Goal: Task Accomplishment & Management: Manage account settings

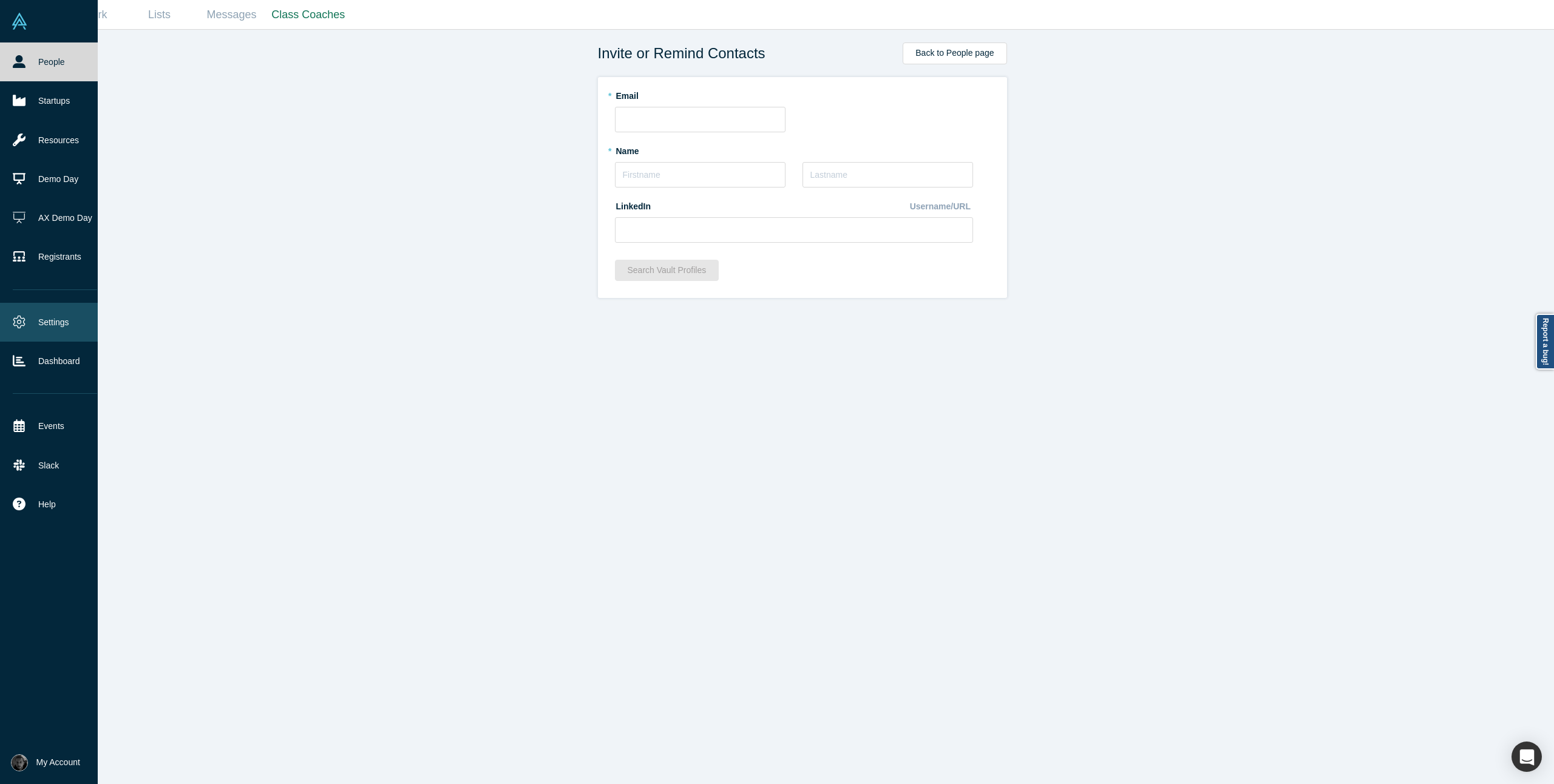
click at [59, 324] on link "Settings" at bounding box center [55, 322] width 110 height 39
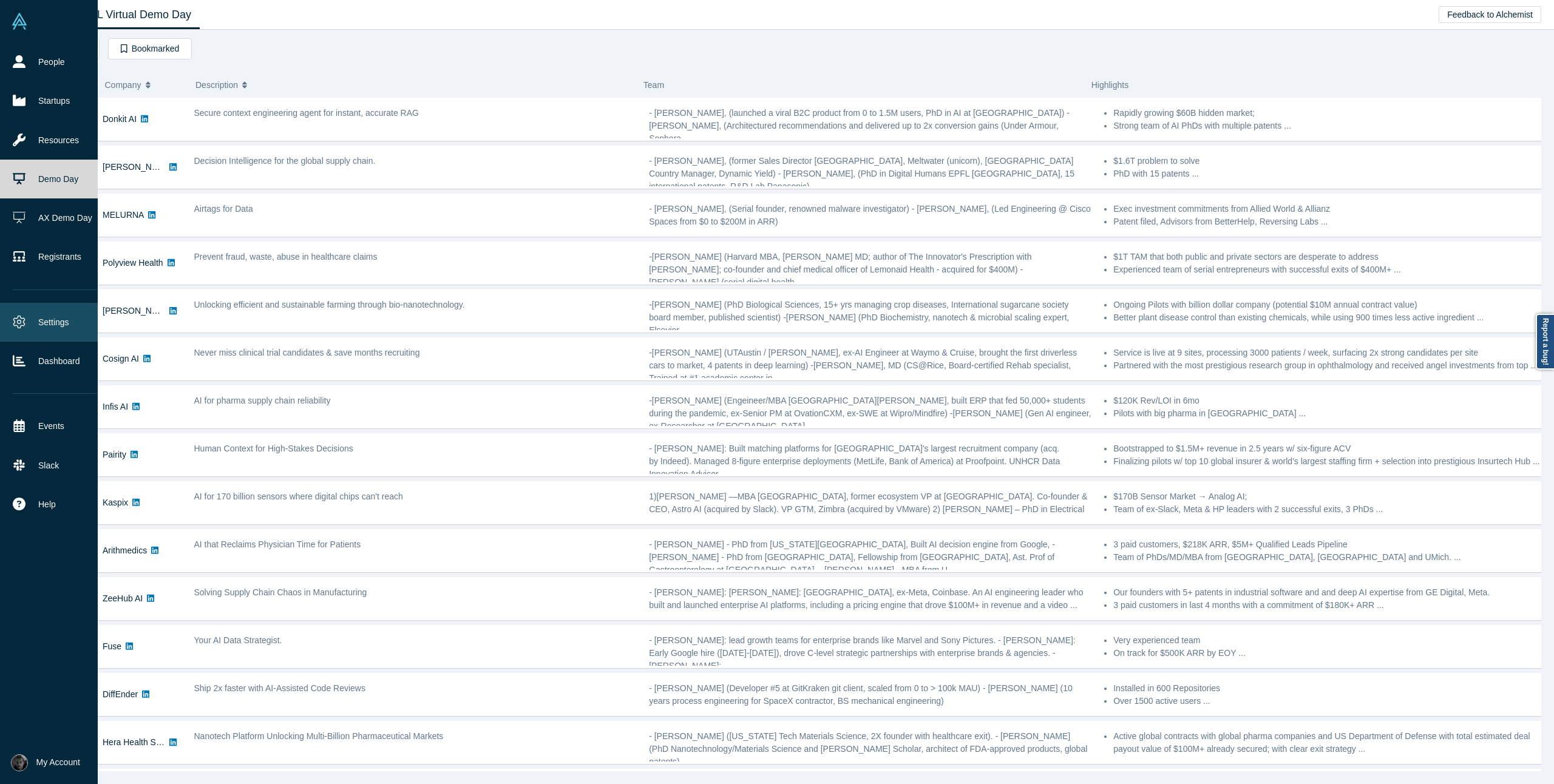
click at [23, 320] on icon at bounding box center [19, 322] width 13 height 13
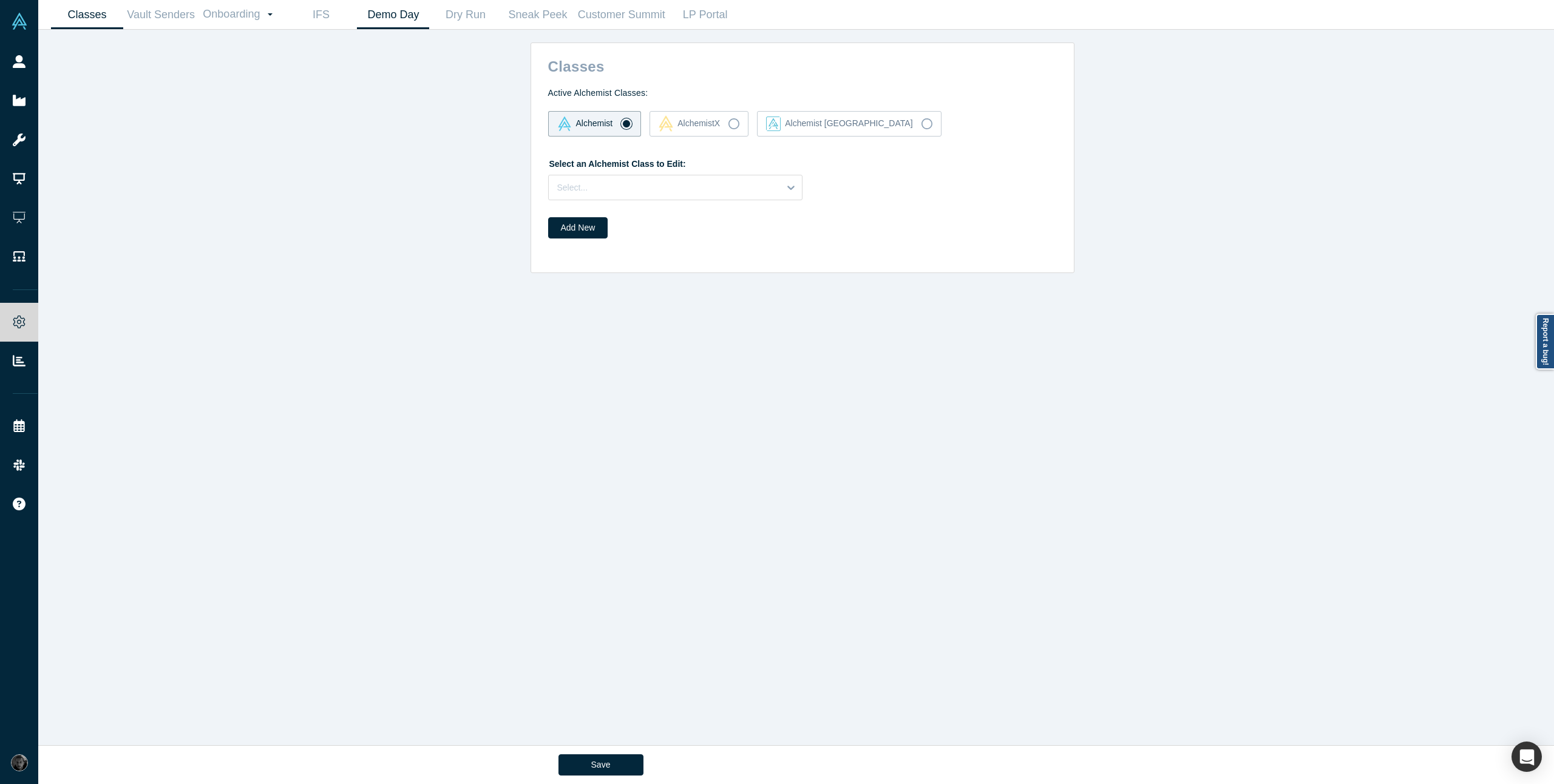
click at [395, 18] on link "Demo Day" at bounding box center [393, 15] width 72 height 29
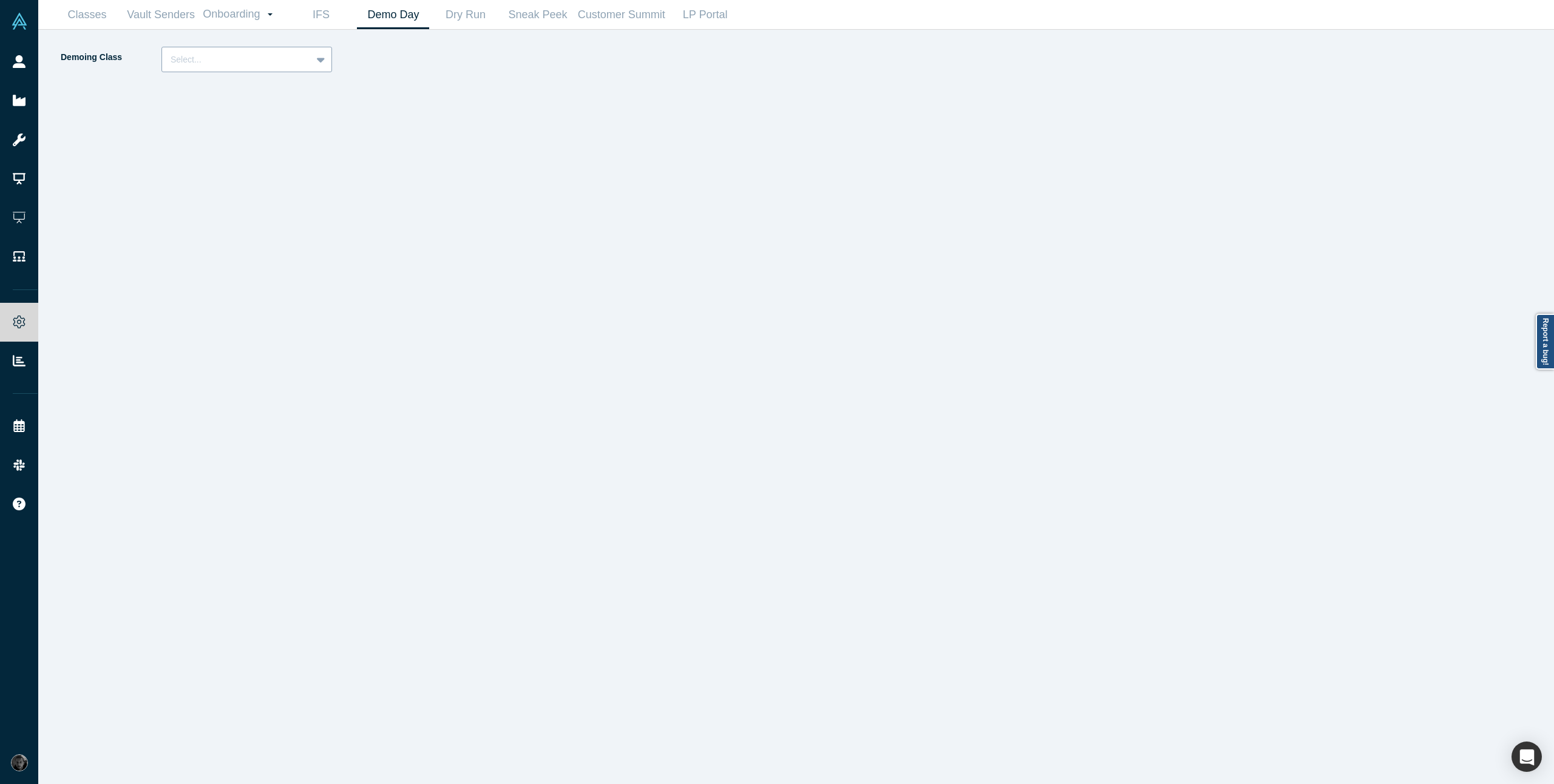
click at [308, 58] on div "Select..." at bounding box center [237, 60] width 150 height 20
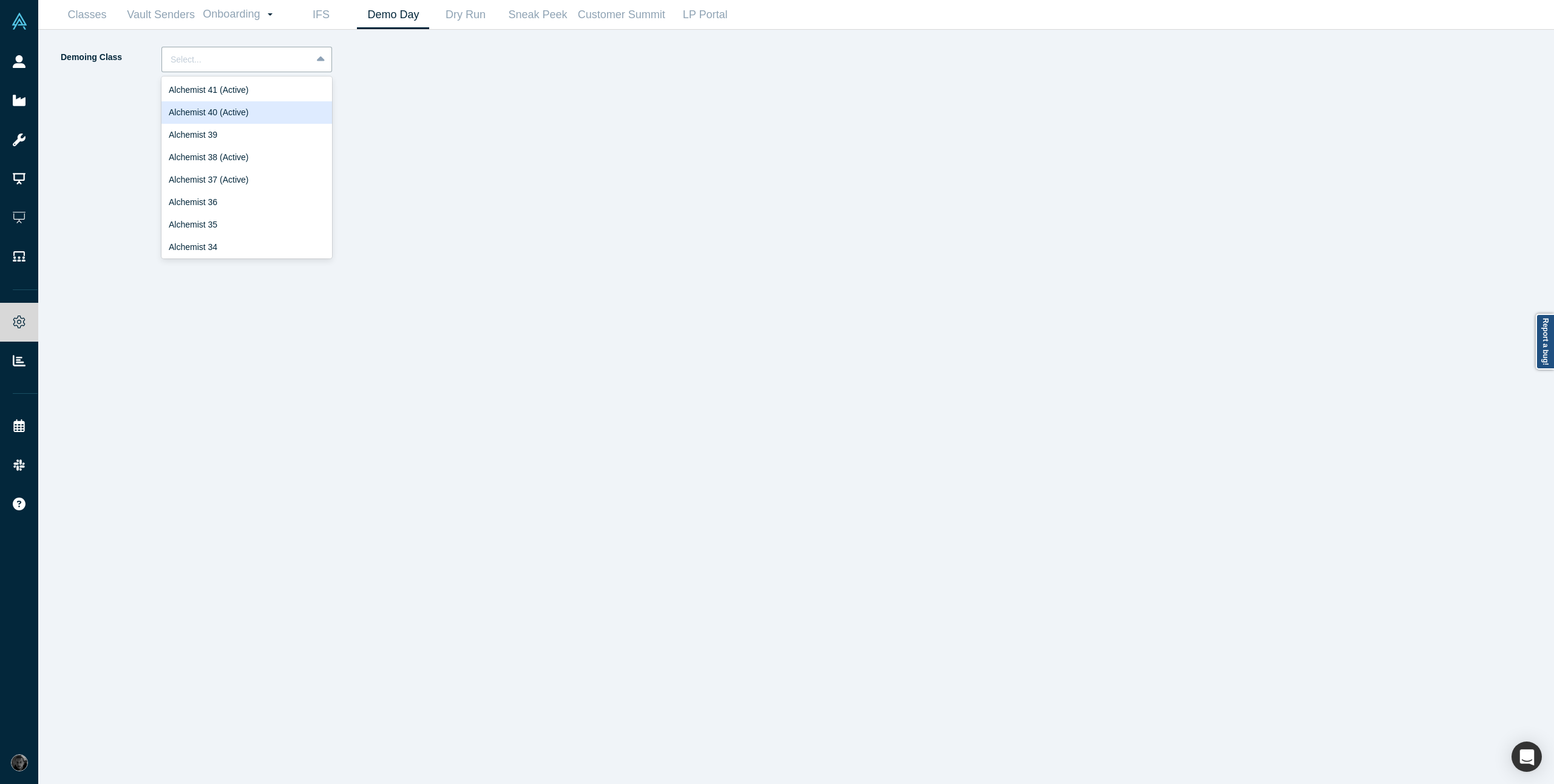
click at [260, 111] on div "Alchemist 40 (Active)" at bounding box center [246, 113] width 170 height 23
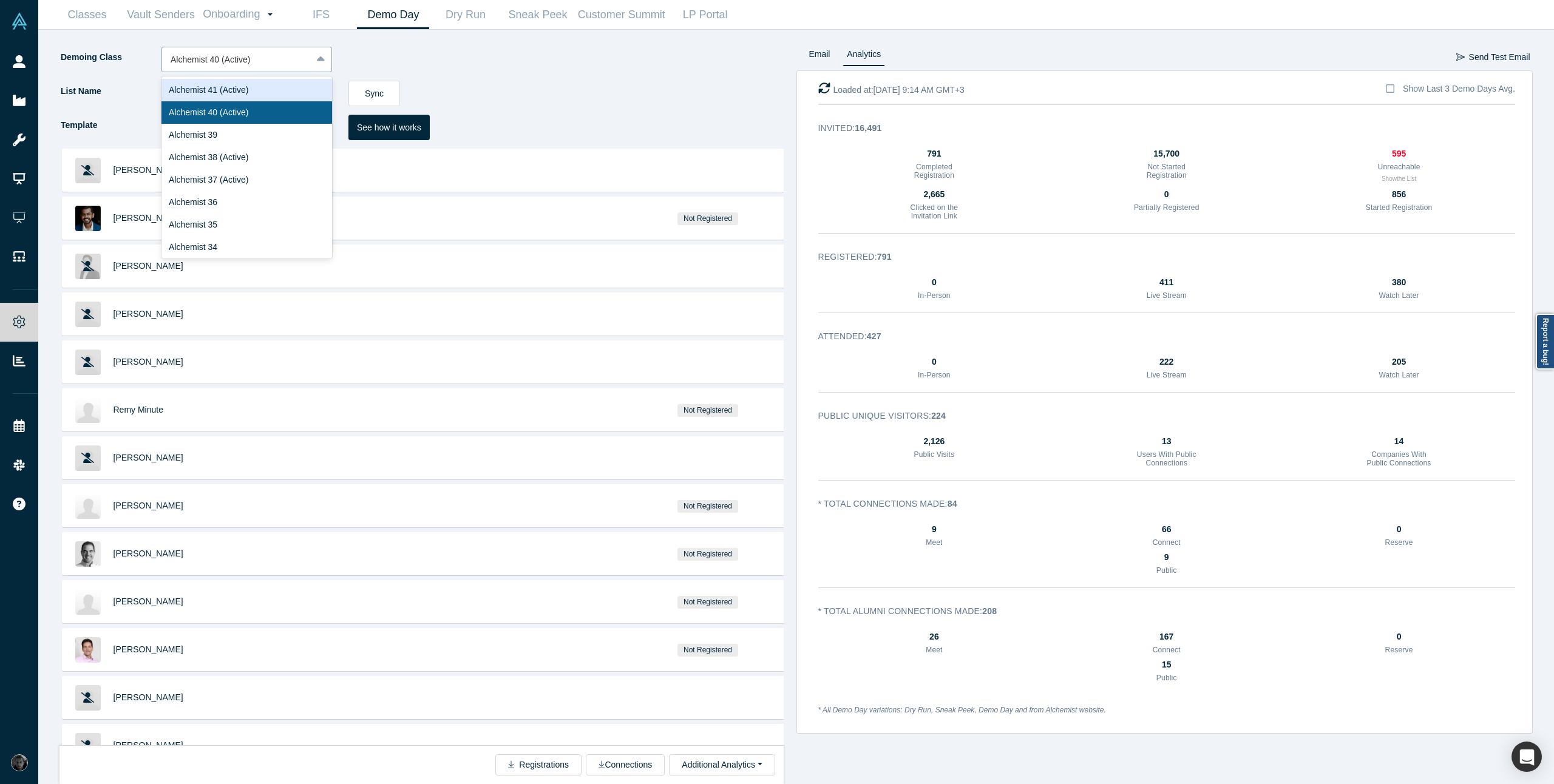
click at [279, 65] on div at bounding box center [236, 59] width 133 height 15
click at [263, 161] on div "Alchemist 38 (Active)" at bounding box center [246, 157] width 170 height 23
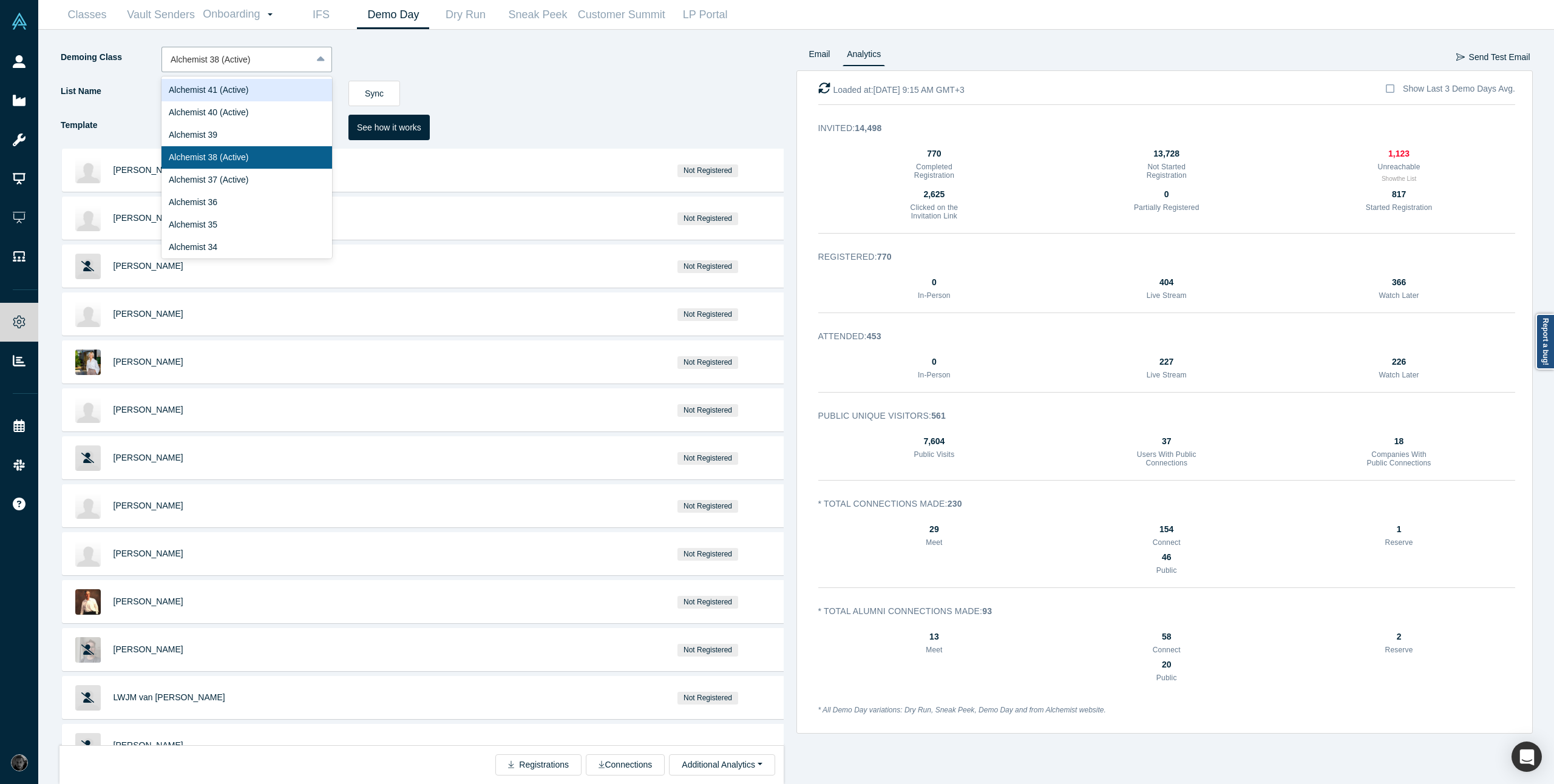
drag, startPoint x: 265, startPoint y: 64, endPoint x: 437, endPoint y: 47, distance: 172.8
click at [437, 47] on div "Demoing Class option Alchemist 38 (Active), selected. 24 results available. Use…" at bounding box center [428, 64] width 737 height 34
click at [247, 137] on div "Alchemist 39" at bounding box center [246, 134] width 170 height 23
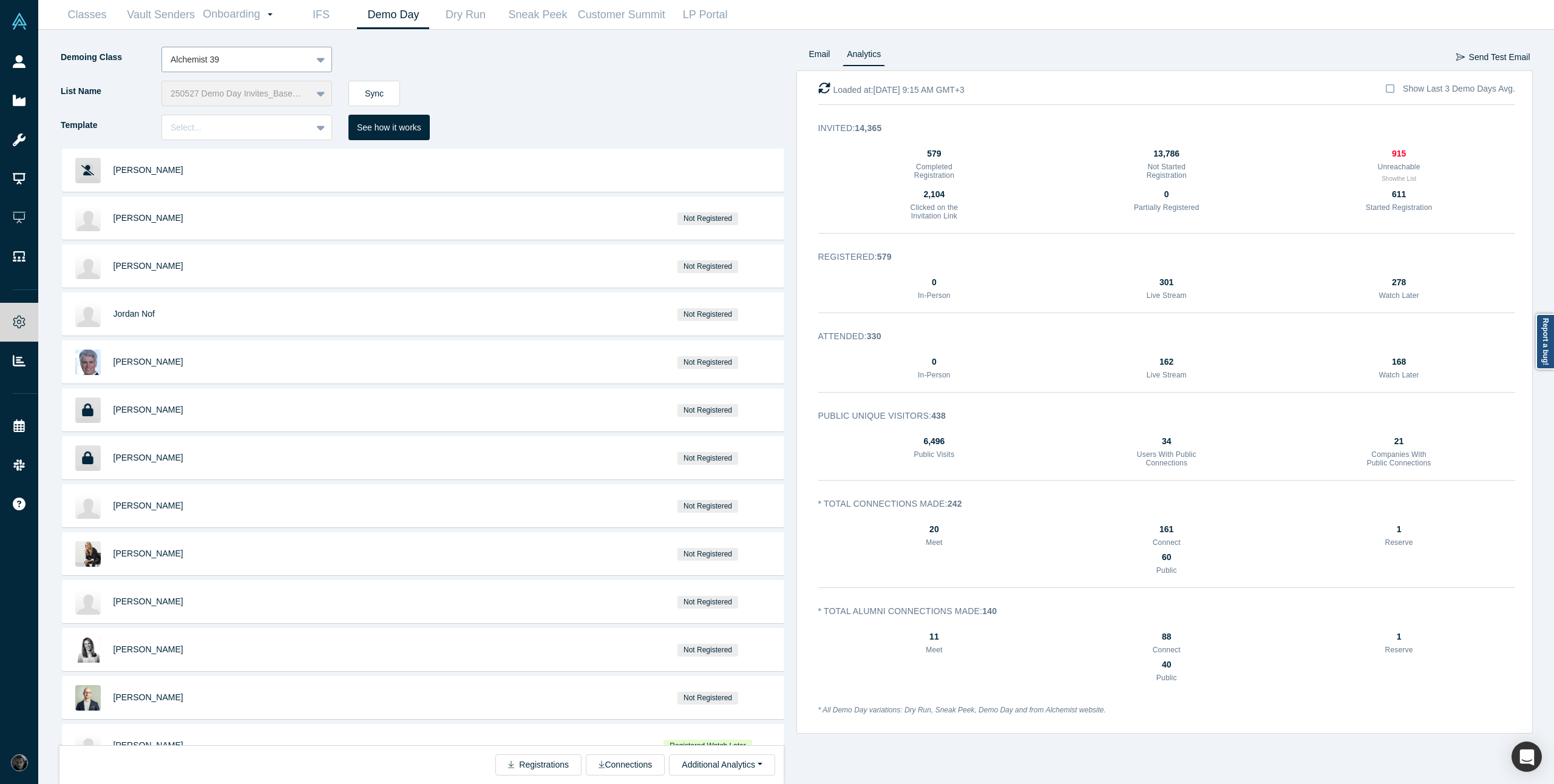
click at [277, 56] on div at bounding box center [236, 59] width 133 height 15
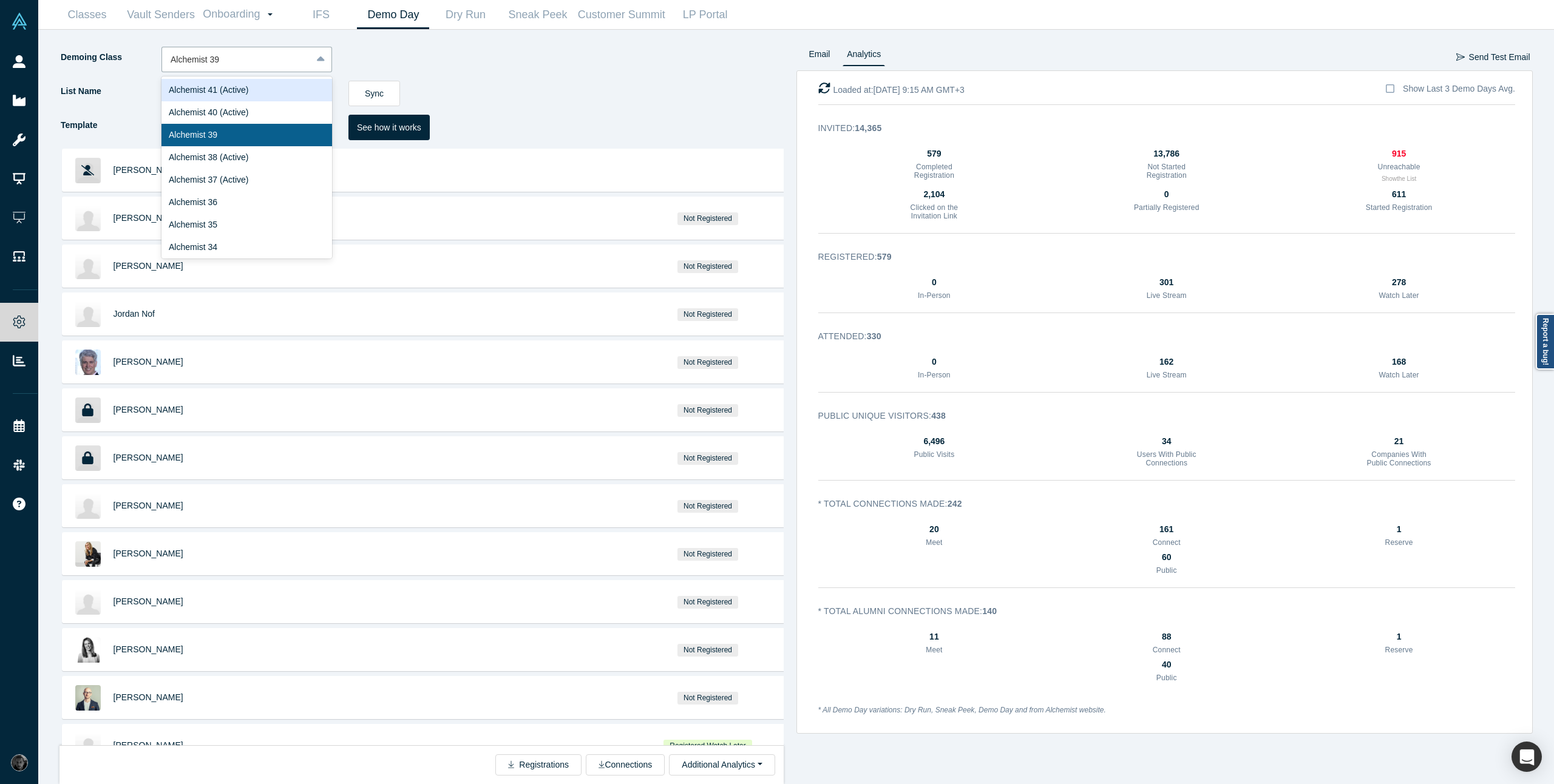
click at [566, 72] on div "Demoing Class option Alchemist 39, selected. 24 results available. Use Up and D…" at bounding box center [428, 64] width 737 height 34
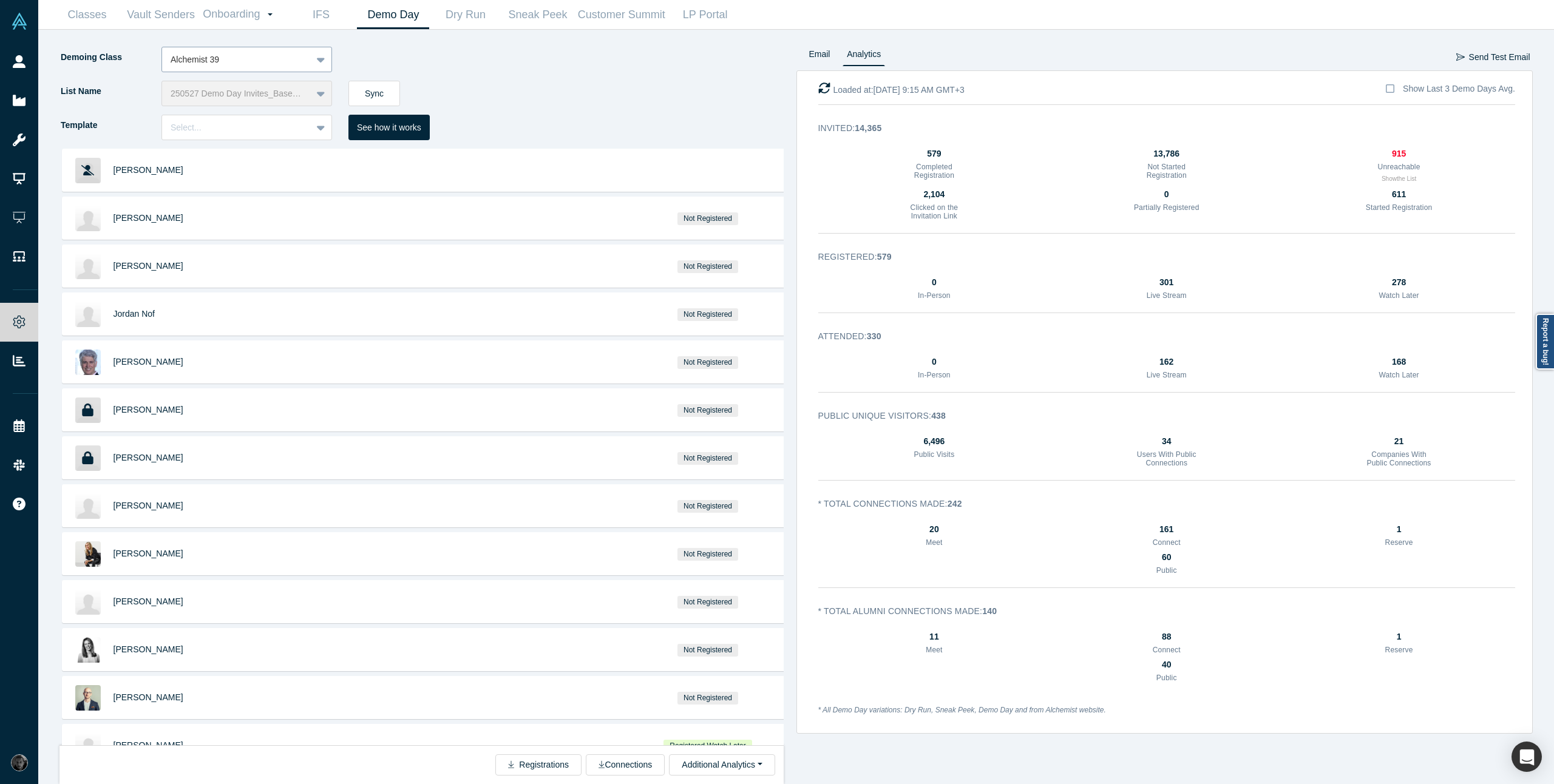
click at [264, 59] on div at bounding box center [236, 59] width 133 height 15
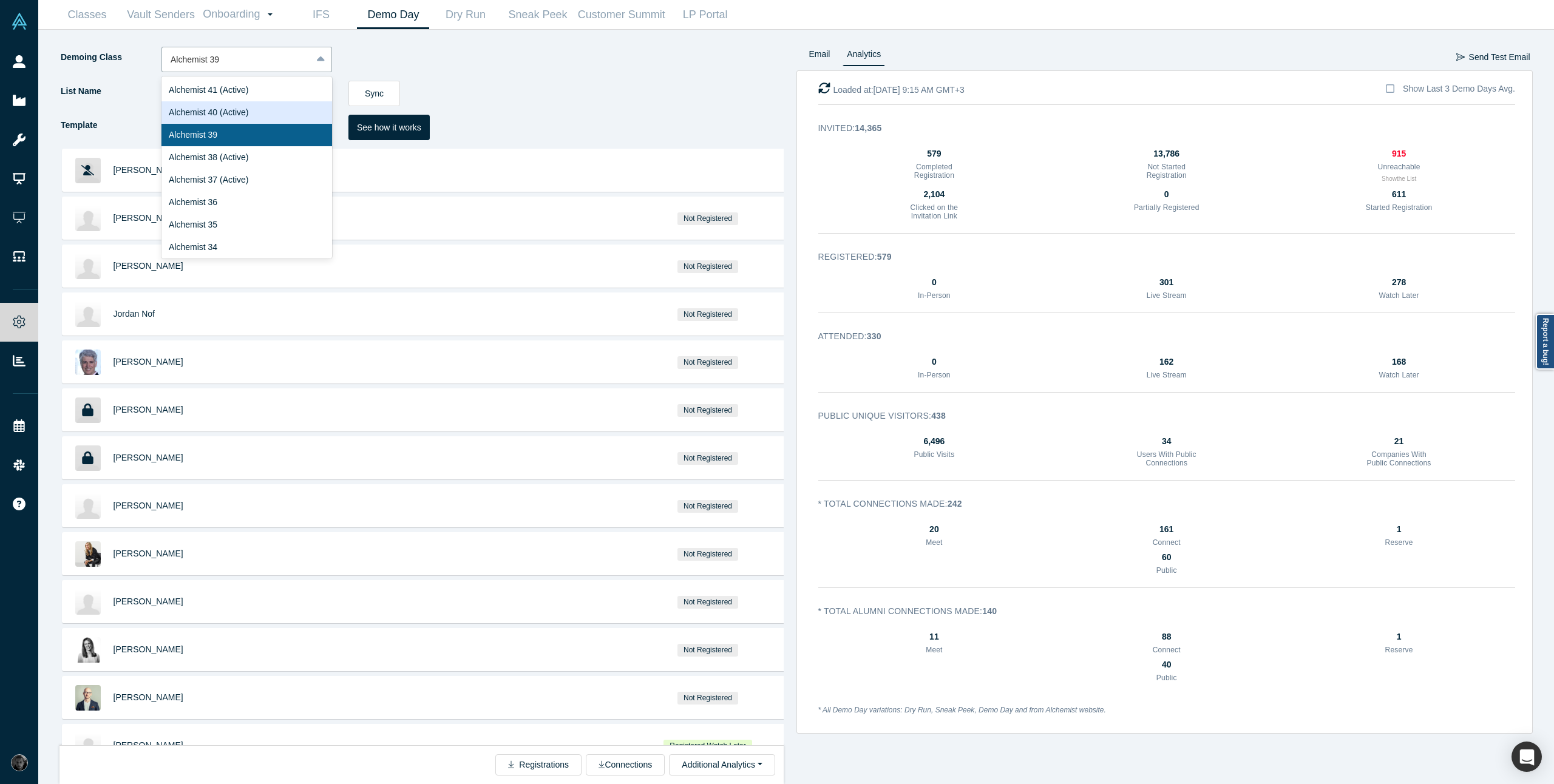
click at [265, 114] on div "Alchemist 40 (Active)" at bounding box center [246, 113] width 170 height 23
